Goal: Task Accomplishment & Management: Manage account settings

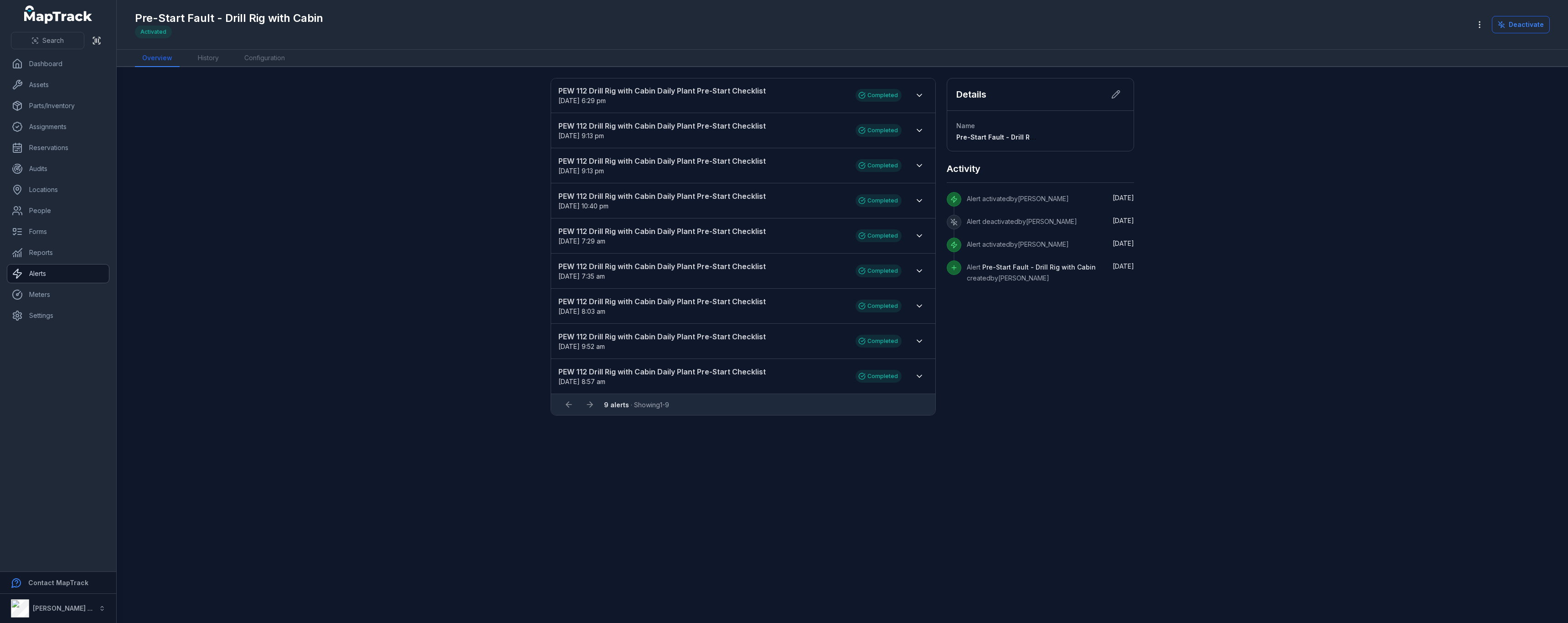
click at [23, 279] on link "Alerts" at bounding box center [58, 273] width 102 height 18
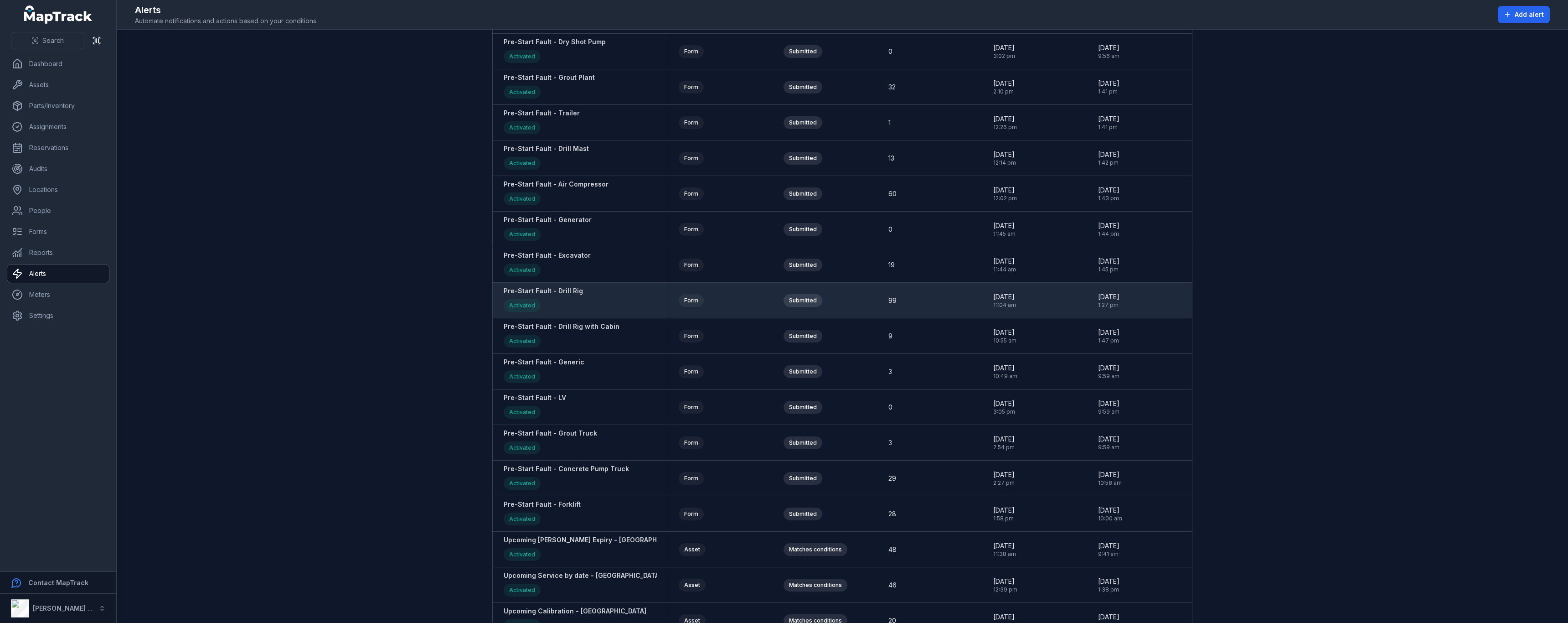
scroll to position [1186, 0]
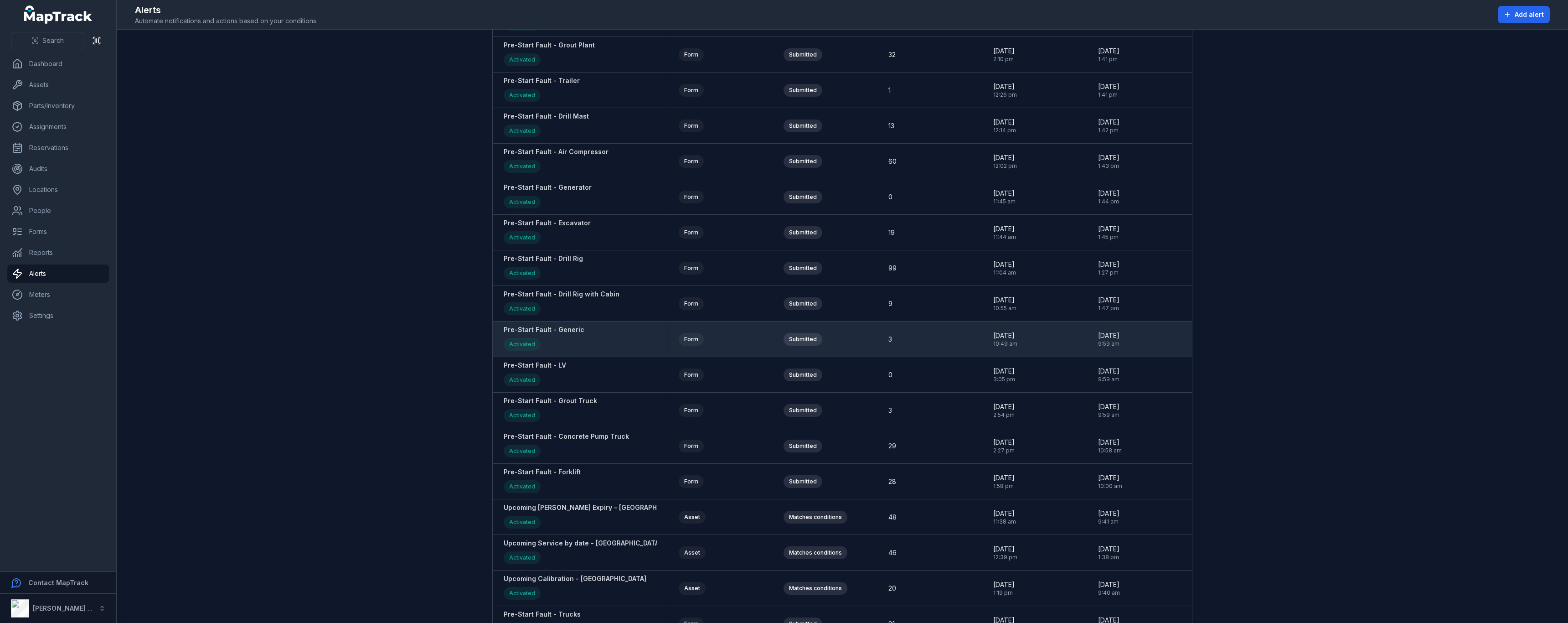
click at [568, 331] on strong "Pre-Start Fault - Generic" at bounding box center [544, 329] width 80 height 9
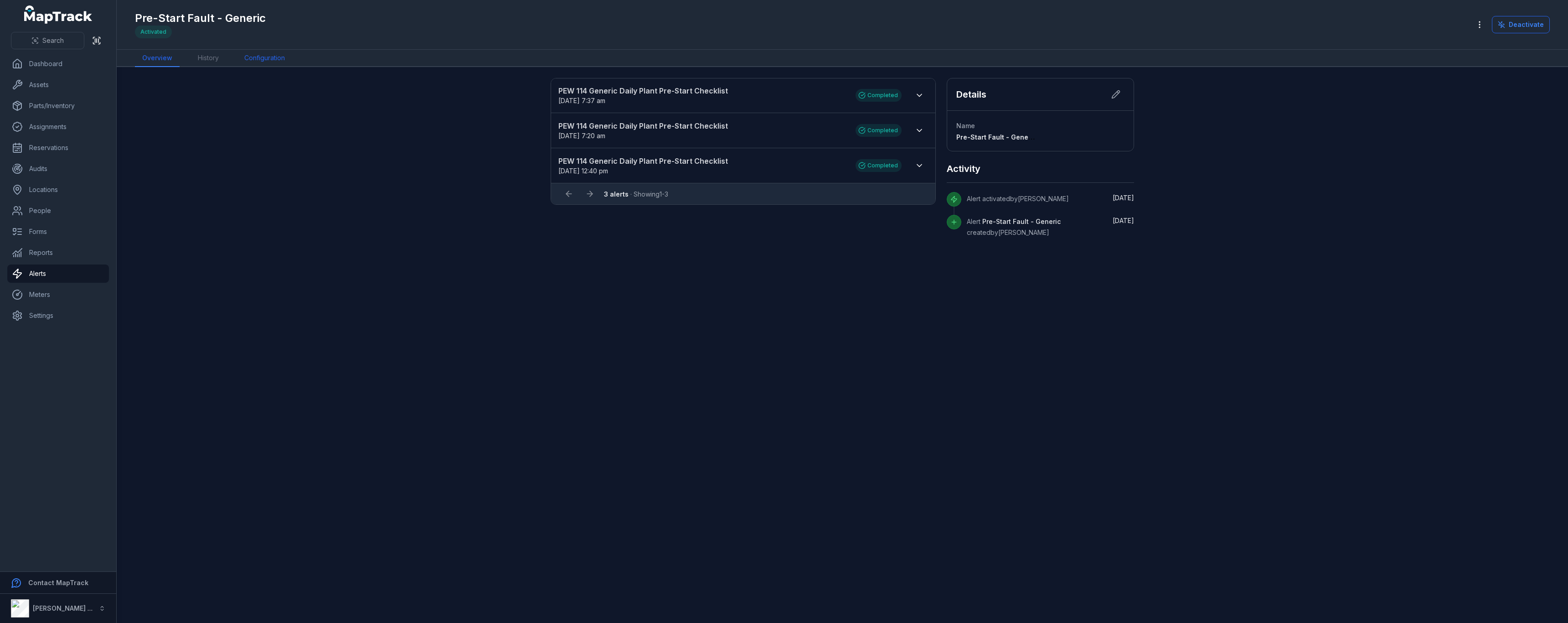
click at [269, 56] on link "Configuration" at bounding box center [265, 58] width 55 height 17
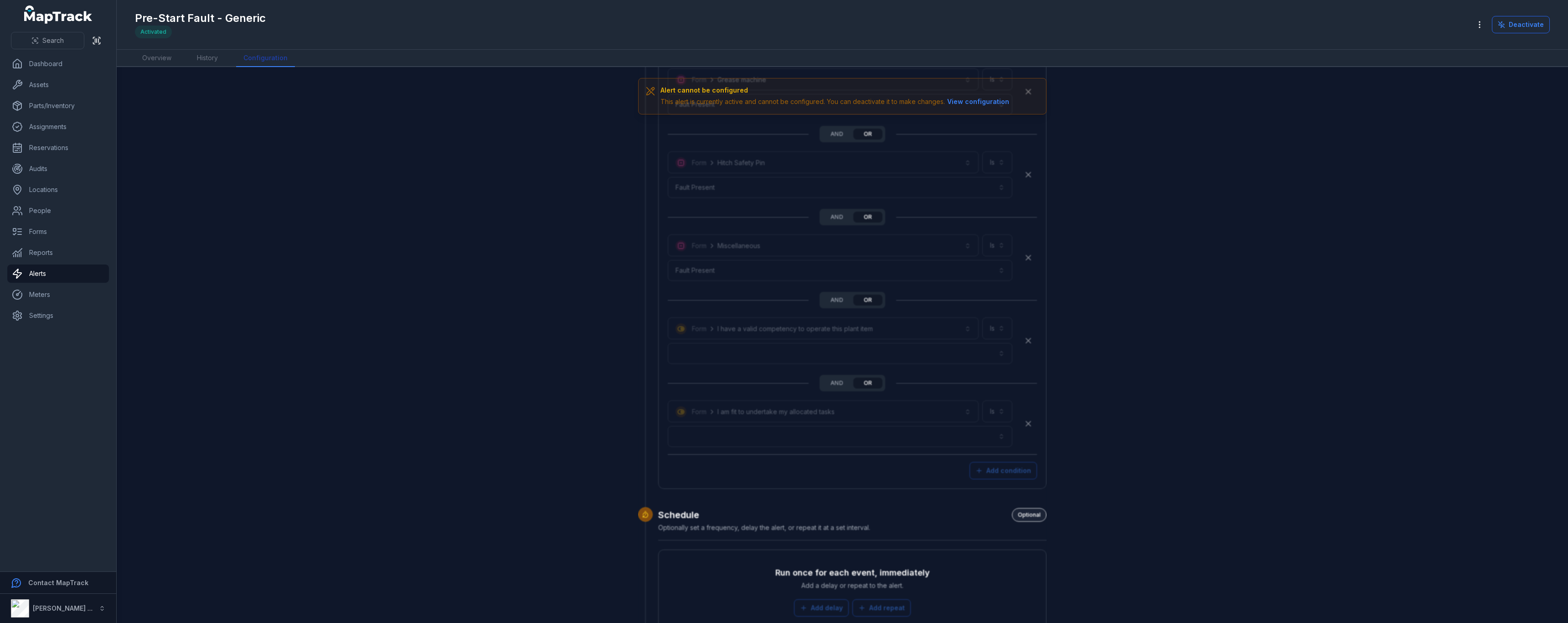
scroll to position [1962, 0]
click at [1509, 29] on button "Deactivate" at bounding box center [1521, 24] width 58 height 17
